Goal: Task Accomplishment & Management: Manage account settings

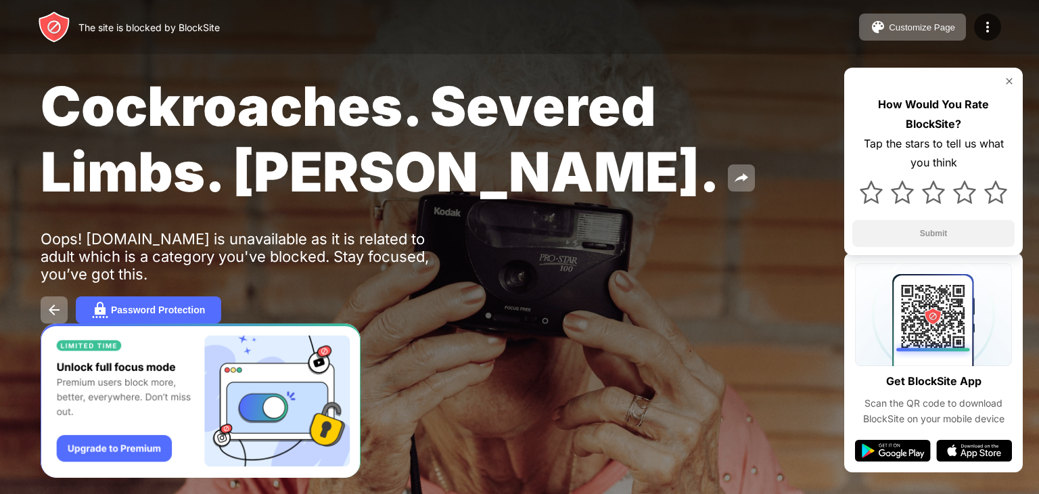
click at [1009, 82] on img at bounding box center [1008, 81] width 11 height 11
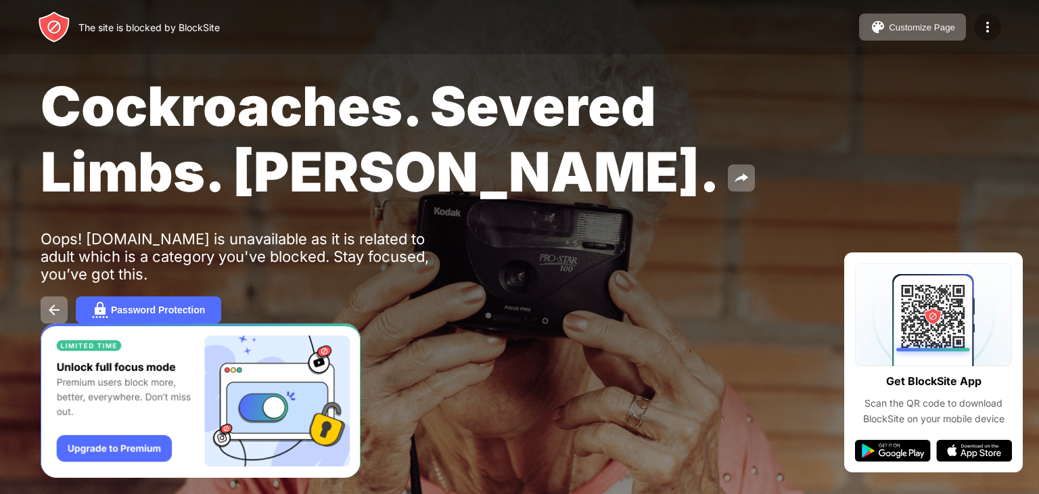
click at [983, 30] on img at bounding box center [987, 27] width 16 height 16
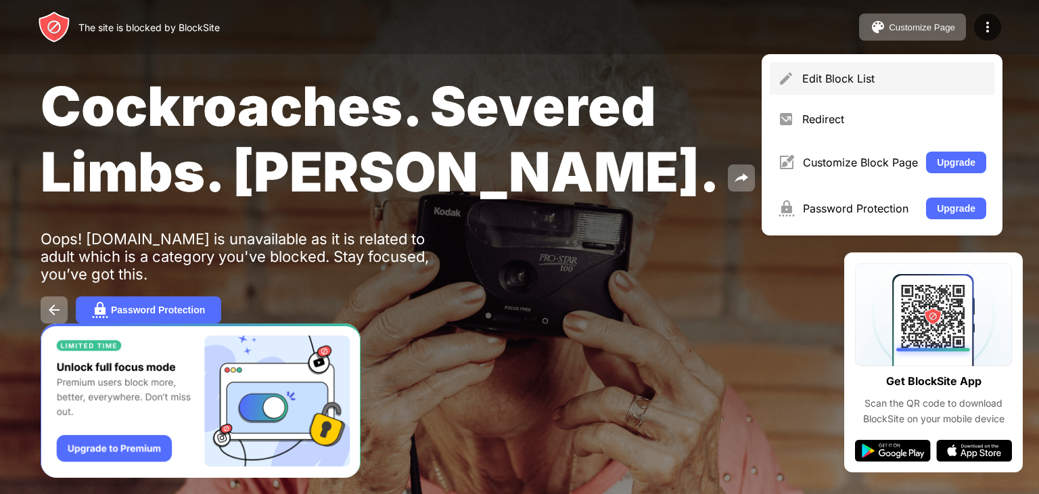
click at [807, 76] on div "Edit Block List" at bounding box center [894, 79] width 184 height 14
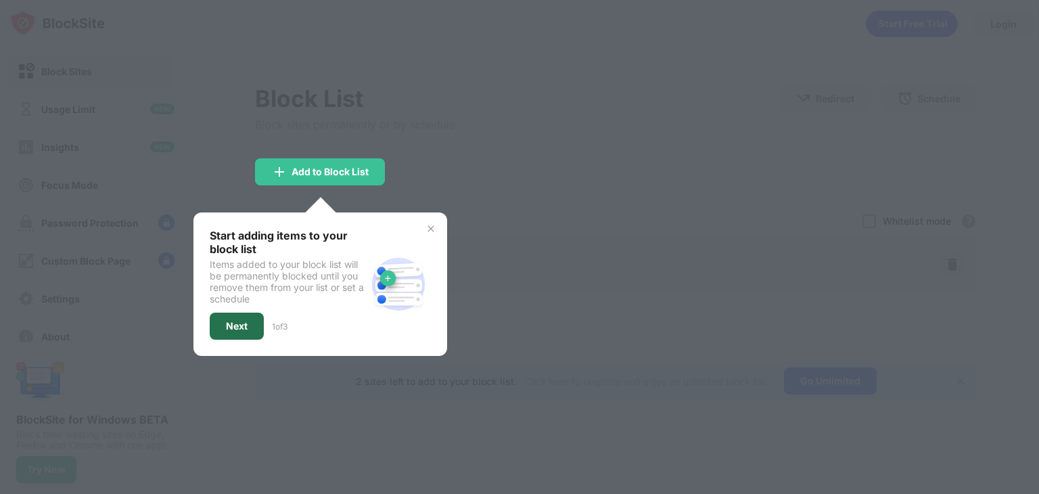
click at [238, 323] on div "Next" at bounding box center [237, 326] width 22 height 11
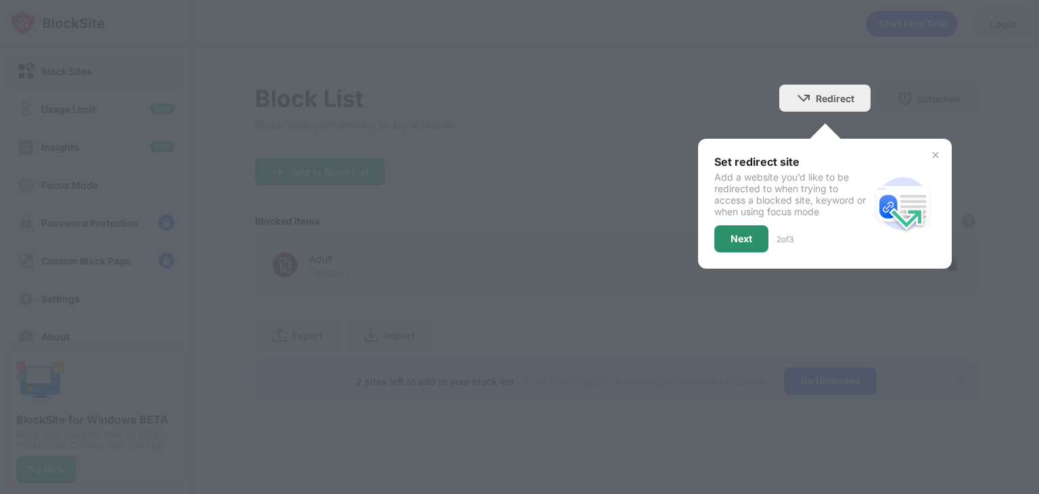
click at [728, 239] on div "Next" at bounding box center [741, 238] width 54 height 27
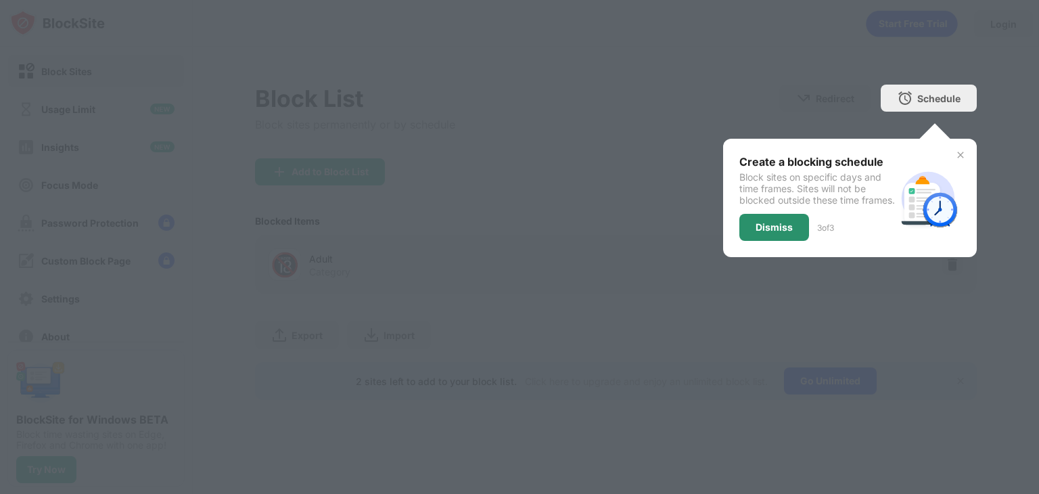
click at [761, 233] on div "Dismiss" at bounding box center [773, 227] width 37 height 11
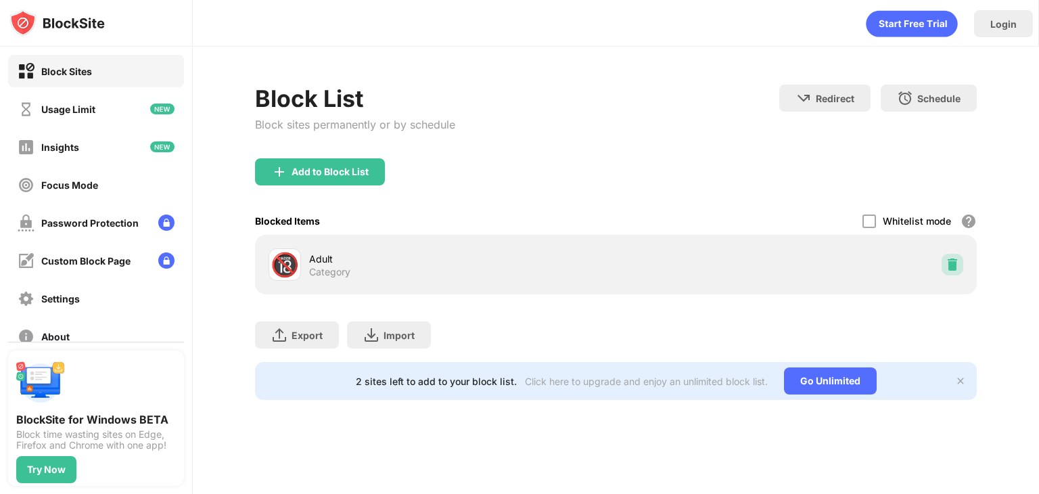
click at [958, 265] on img at bounding box center [952, 265] width 14 height 14
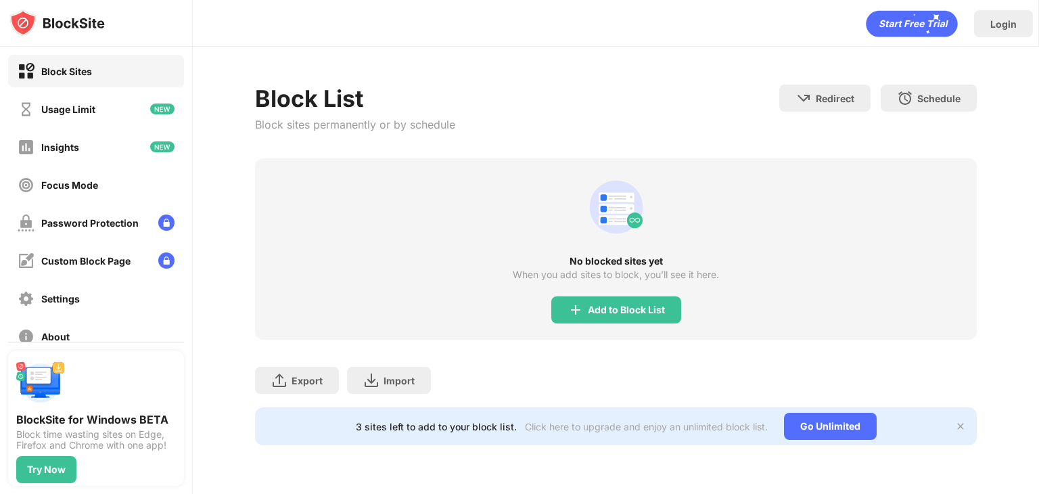
click at [914, 26] on icon "animation" at bounding box center [911, 24] width 91 height 26
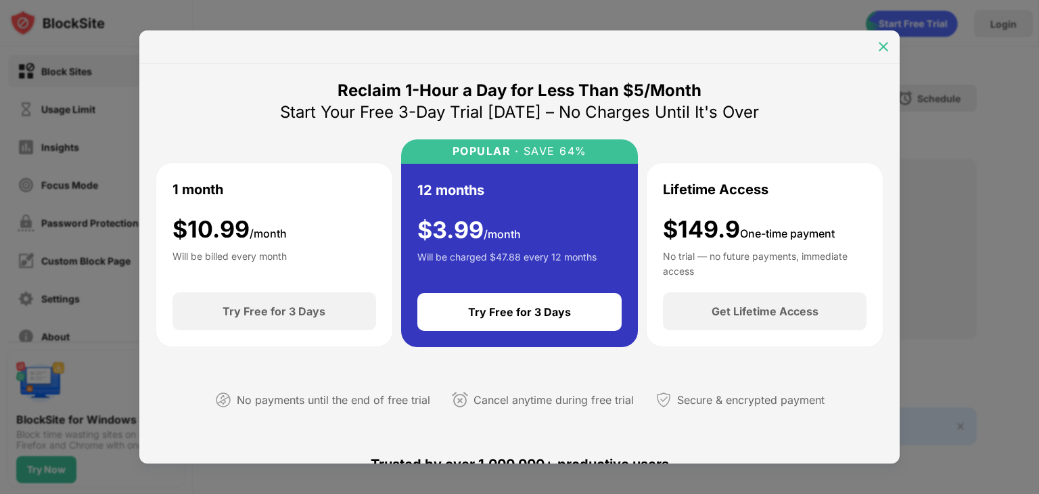
click at [886, 47] on img at bounding box center [883, 47] width 14 height 14
